Goal: Transaction & Acquisition: Purchase product/service

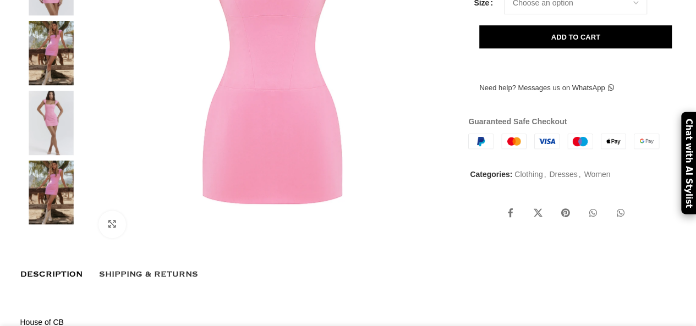
click at [55, 85] on img at bounding box center [51, 53] width 67 height 64
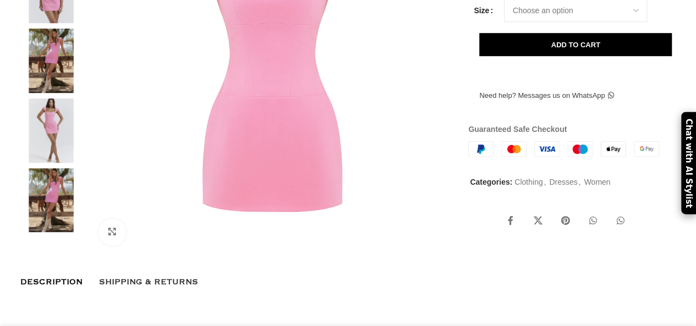
click at [55, 93] on img at bounding box center [51, 61] width 67 height 64
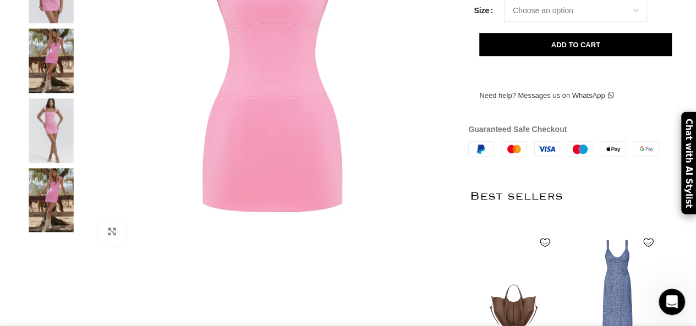
scroll to position [0, 927]
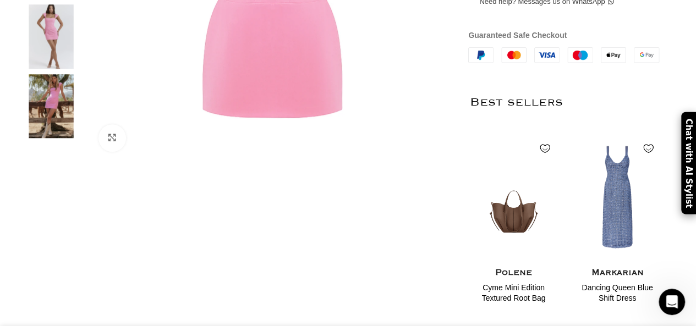
scroll to position [0, 1043]
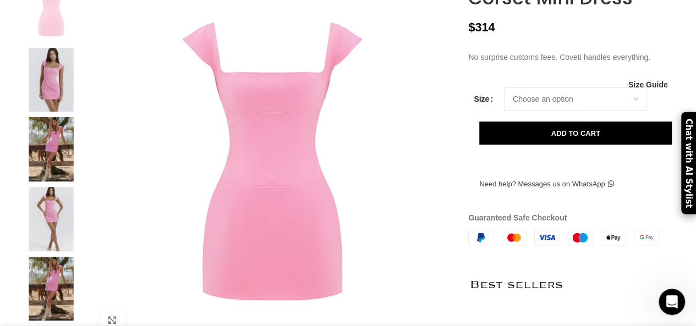
scroll to position [193, 0]
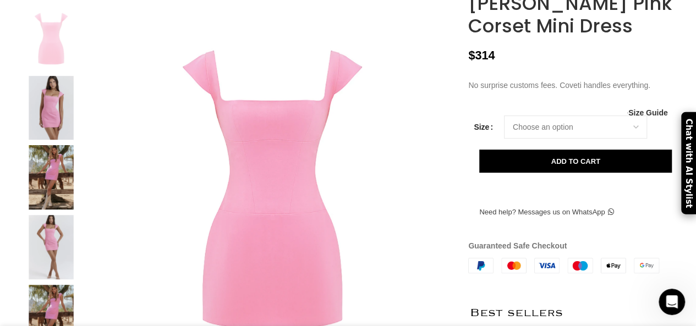
click at [59, 140] on img at bounding box center [51, 108] width 67 height 64
click at [198, 243] on img at bounding box center [272, 188] width 365 height 365
click at [53, 140] on img at bounding box center [51, 108] width 67 height 64
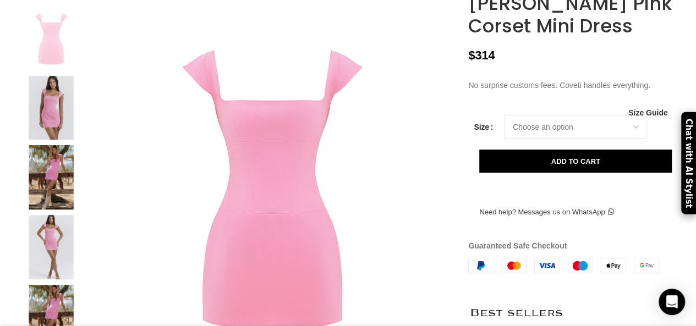
click at [53, 140] on img at bounding box center [51, 108] width 67 height 64
click at [59, 210] on img at bounding box center [51, 177] width 67 height 64
click at [61, 210] on img at bounding box center [51, 177] width 67 height 64
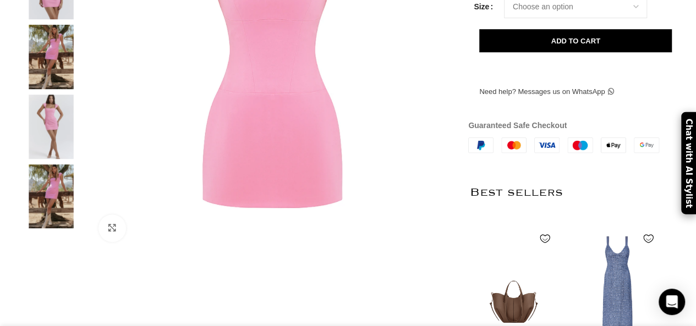
scroll to position [326, 0]
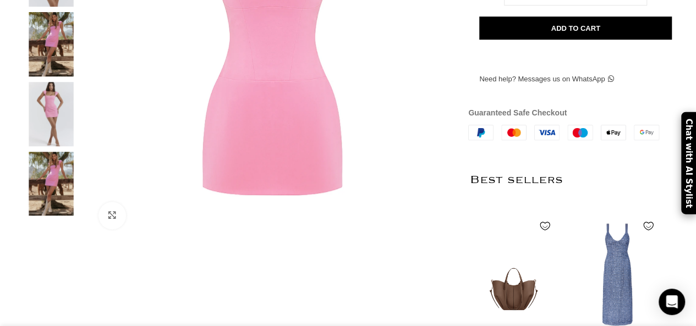
click at [43, 146] on img at bounding box center [51, 114] width 67 height 64
click at [47, 146] on img at bounding box center [51, 114] width 67 height 64
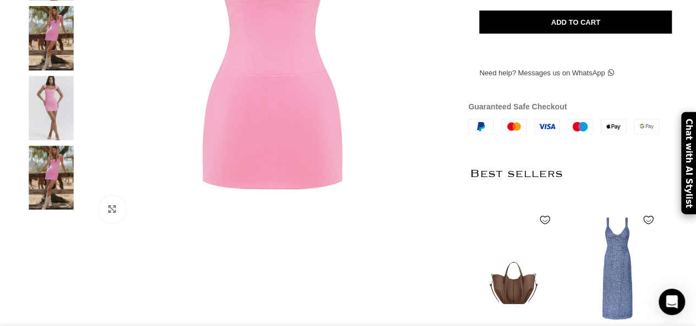
scroll to position [0, 232]
click at [270, 150] on img at bounding box center [272, 49] width 365 height 365
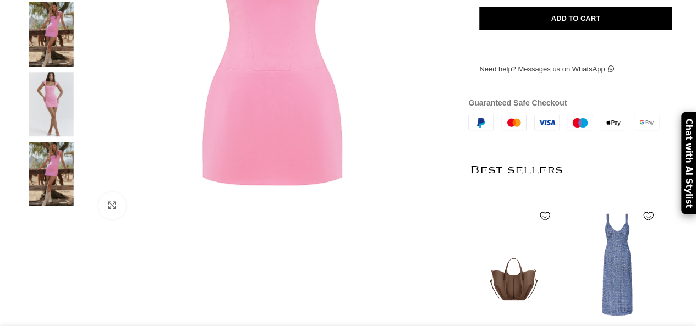
scroll to position [332, 0]
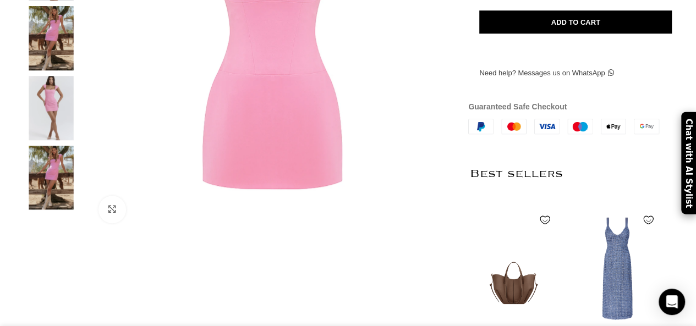
click at [56, 70] on img at bounding box center [51, 38] width 67 height 64
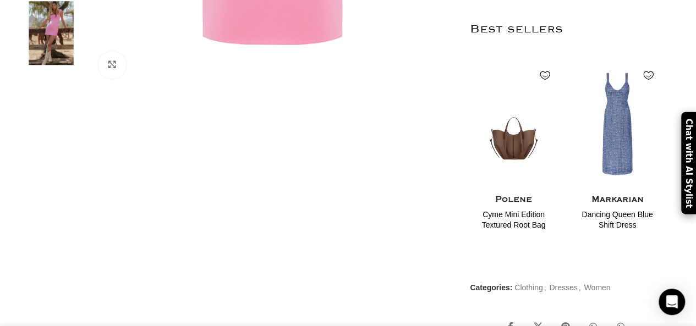
scroll to position [0, 223]
